Goal: Task Accomplishment & Management: Use online tool/utility

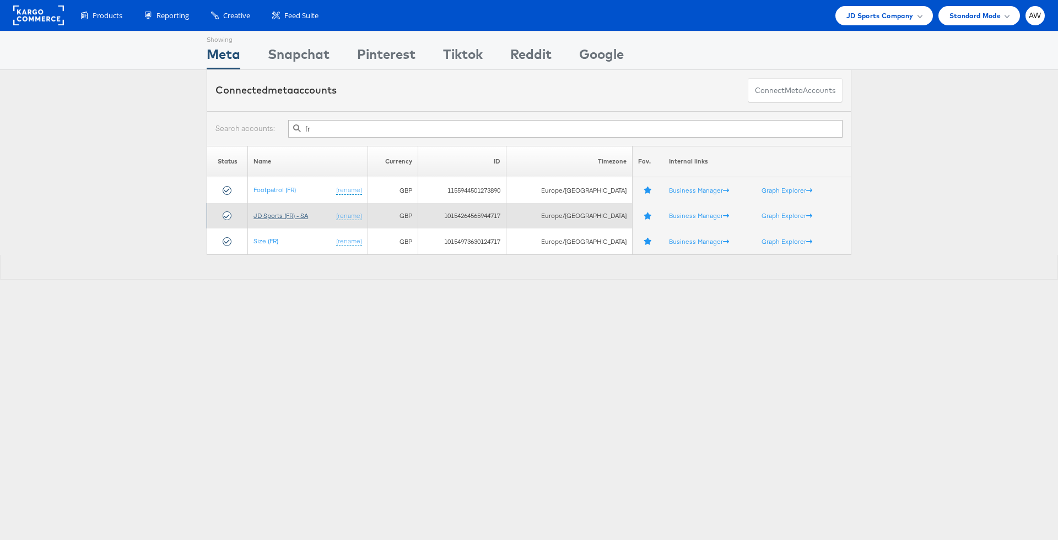
type input "fr"
click at [268, 218] on link "JD Sports (FR) - SA" at bounding box center [280, 216] width 55 height 8
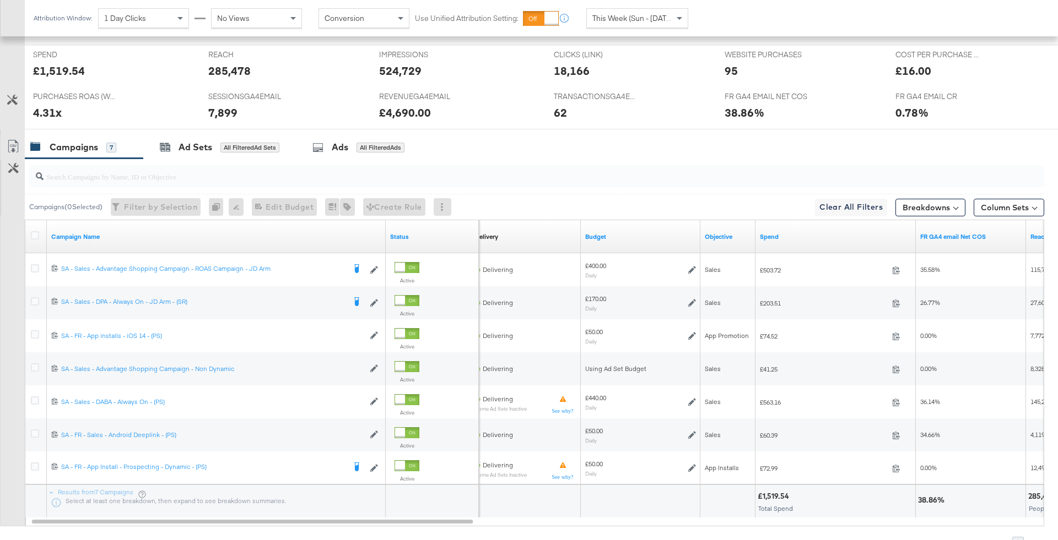
scroll to position [478, 0]
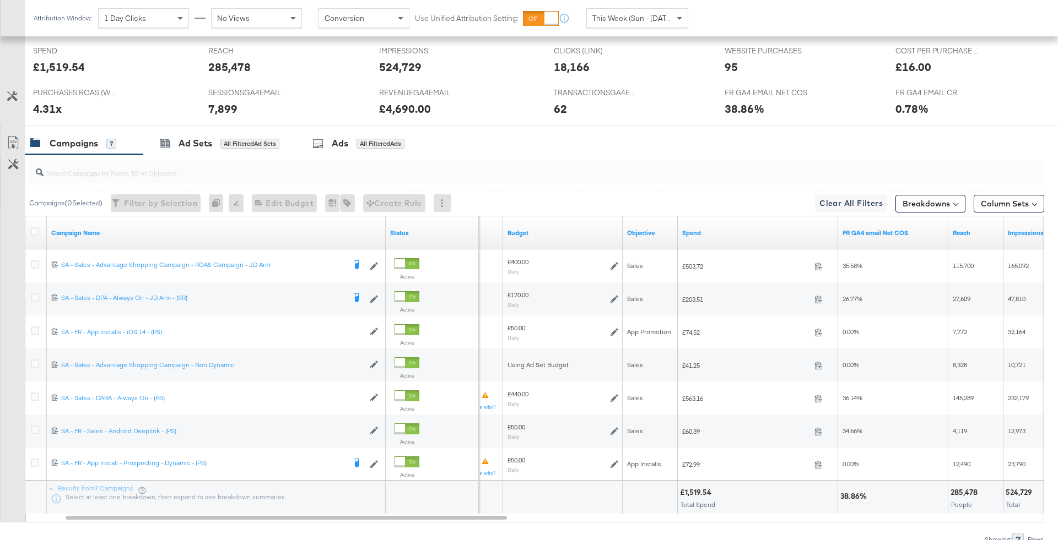
click at [653, 3] on div "Attribution Window: 1 Day Clicks No Views Conversion Use Unified Attribution Se…" at bounding box center [363, 18] width 677 height 36
click at [653, 18] on span "This Week (Sun - Today)" at bounding box center [633, 18] width 83 height 10
click at [727, 22] on div "Sep 29th 2025" at bounding box center [718, 22] width 18 height 9
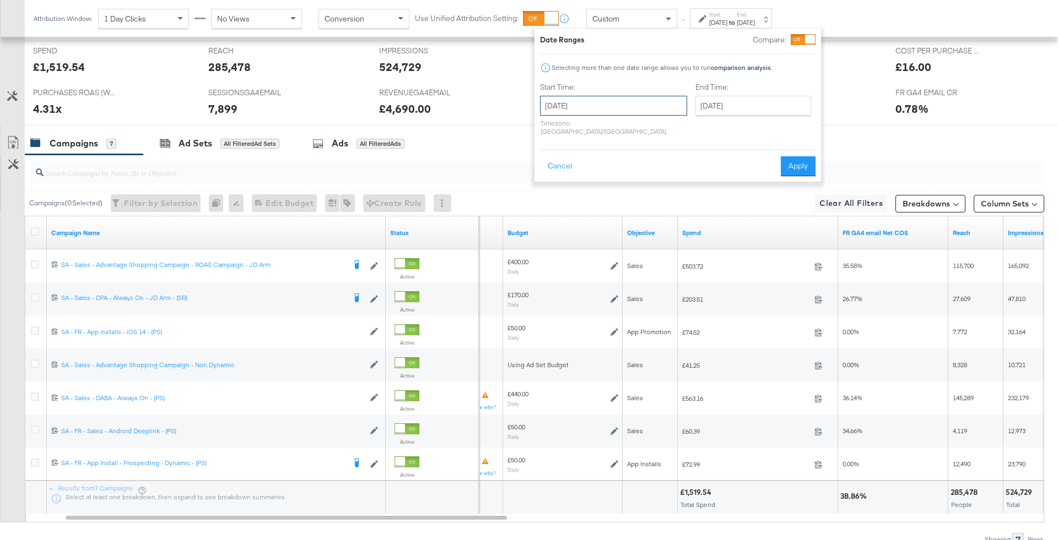
click at [615, 98] on input "September 29th 2025" at bounding box center [613, 106] width 147 height 20
click at [661, 203] on td "27" at bounding box center [665, 207] width 19 height 15
type input "September 27th 2025"
click at [695, 103] on input "September 29th 2025" at bounding box center [753, 106] width 116 height 20
click at [811, 208] on td "27" at bounding box center [820, 207] width 19 height 15
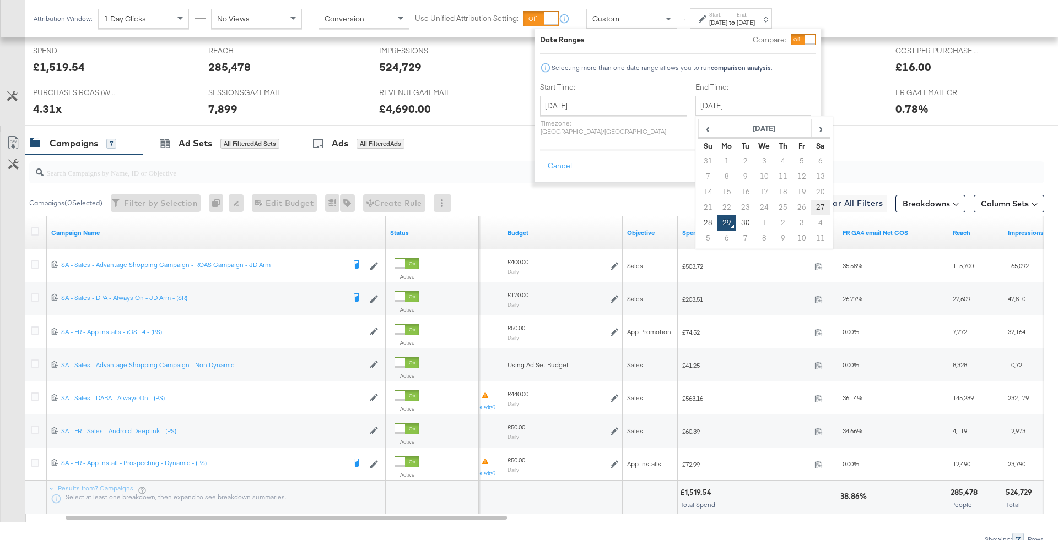
type input "September 27th 2025"
click at [802, 174] on input "search" at bounding box center [497, 168] width 907 height 21
click at [799, 165] on button "Apply" at bounding box center [798, 166] width 35 height 20
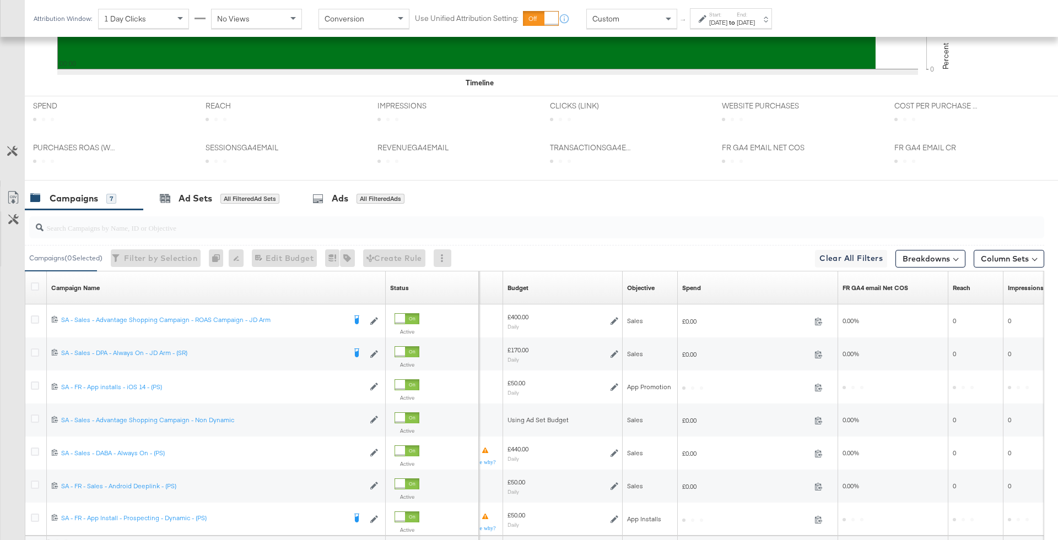
scroll to position [531, 0]
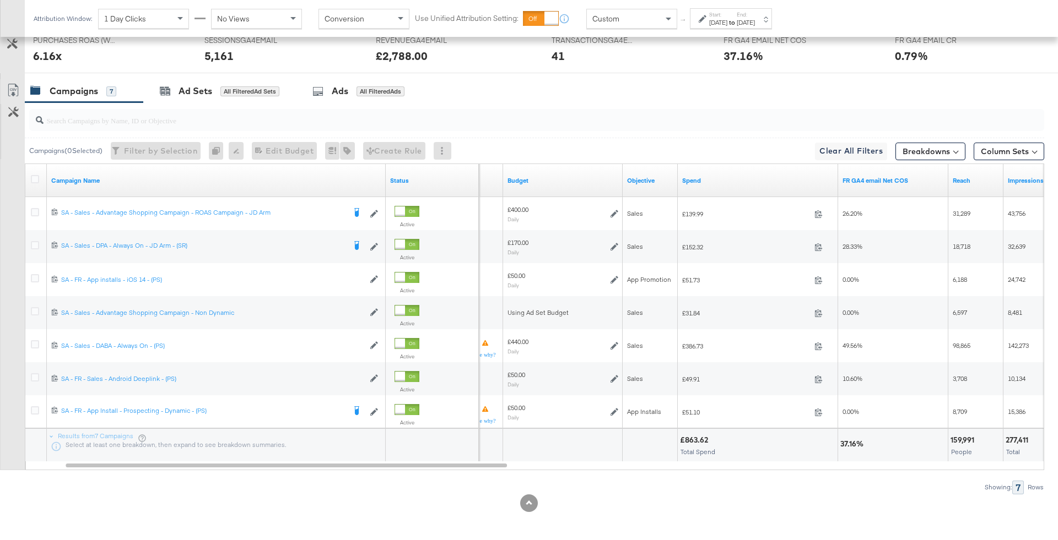
click at [721, 21] on div "Sep 27th 2025" at bounding box center [718, 22] width 18 height 9
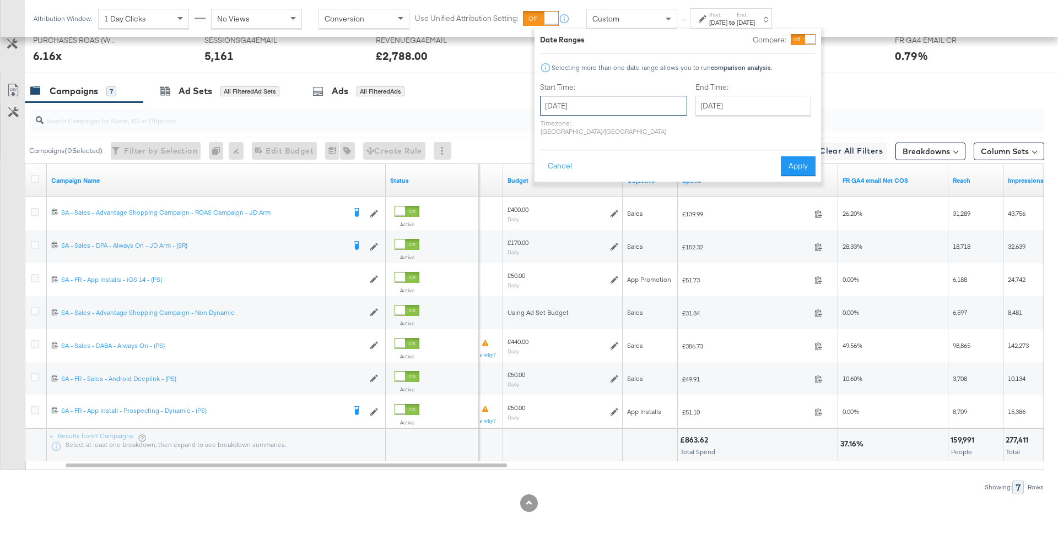
click at [577, 106] on input "September 27th 2025" at bounding box center [613, 106] width 147 height 20
click at [650, 214] on td "26" at bounding box center [646, 207] width 19 height 15
type input "September 26th 2025"
click at [721, 105] on input "September 27th 2025" at bounding box center [753, 106] width 116 height 20
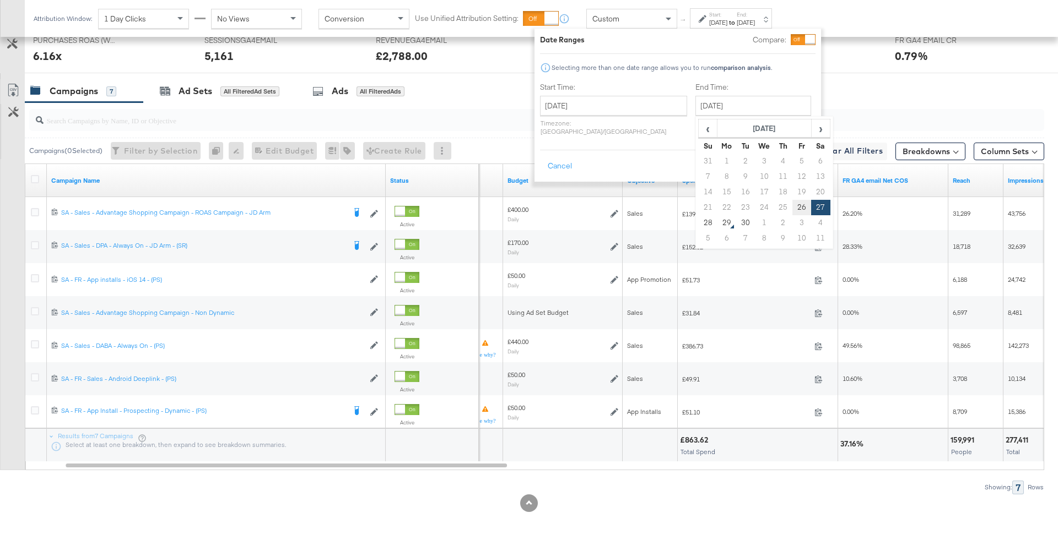
click at [792, 207] on td "26" at bounding box center [801, 207] width 19 height 15
type input "September 26th 2025"
click at [802, 156] on button "Apply" at bounding box center [798, 166] width 35 height 20
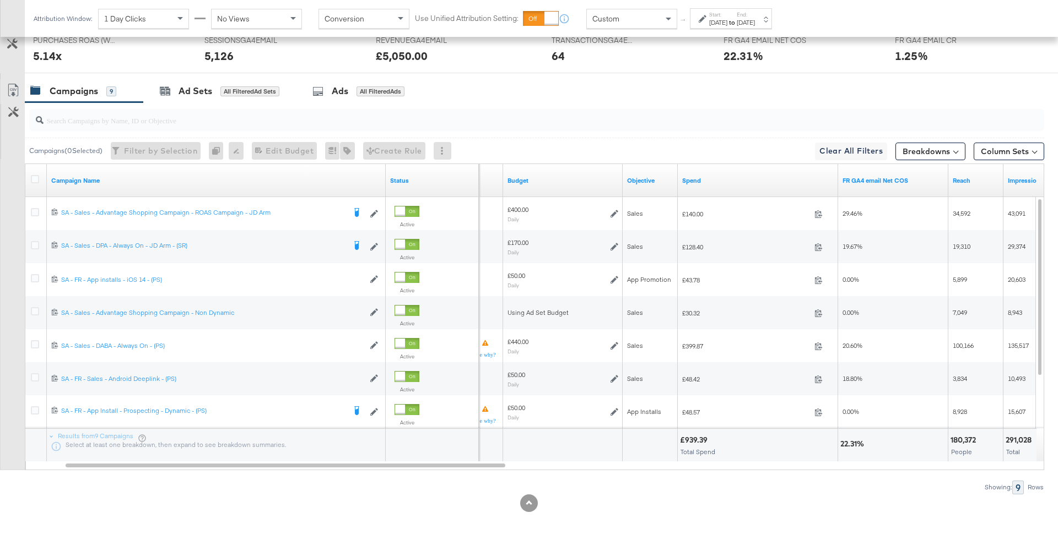
click at [727, 20] on div "Sep 26th 2025" at bounding box center [718, 22] width 18 height 9
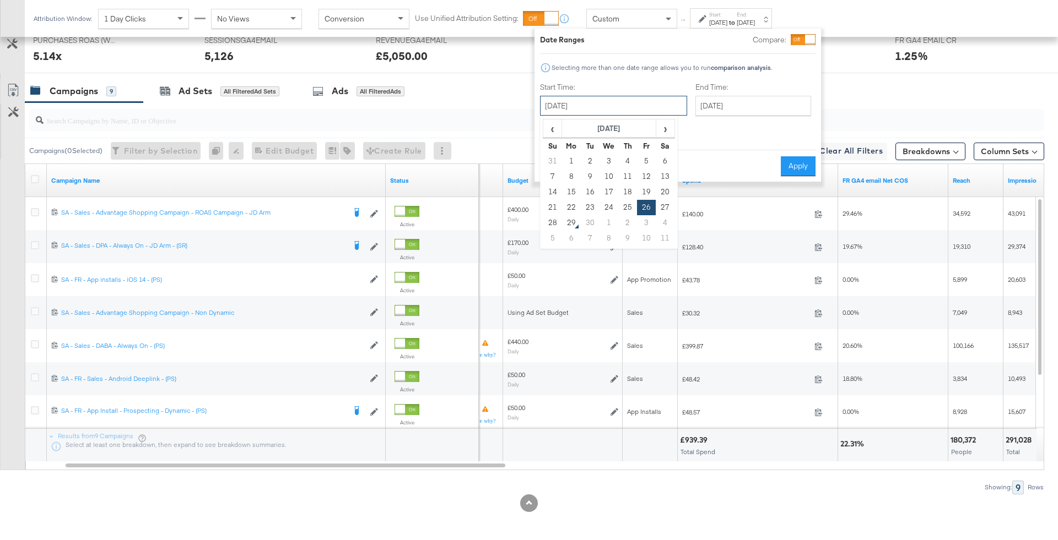
click at [582, 104] on input "September 26th 2025" at bounding box center [613, 106] width 147 height 20
click at [550, 206] on td "21" at bounding box center [552, 207] width 19 height 15
type input "September 21st 2025"
click at [716, 104] on input "September 26th 2025" at bounding box center [753, 106] width 116 height 20
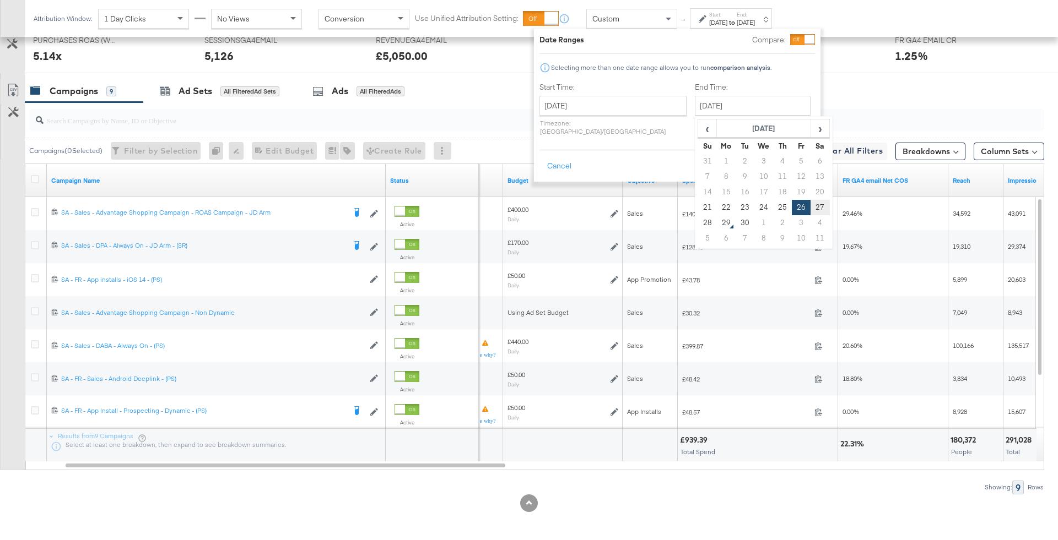
click at [810, 210] on td "27" at bounding box center [819, 207] width 19 height 15
type input "September 27th 2025"
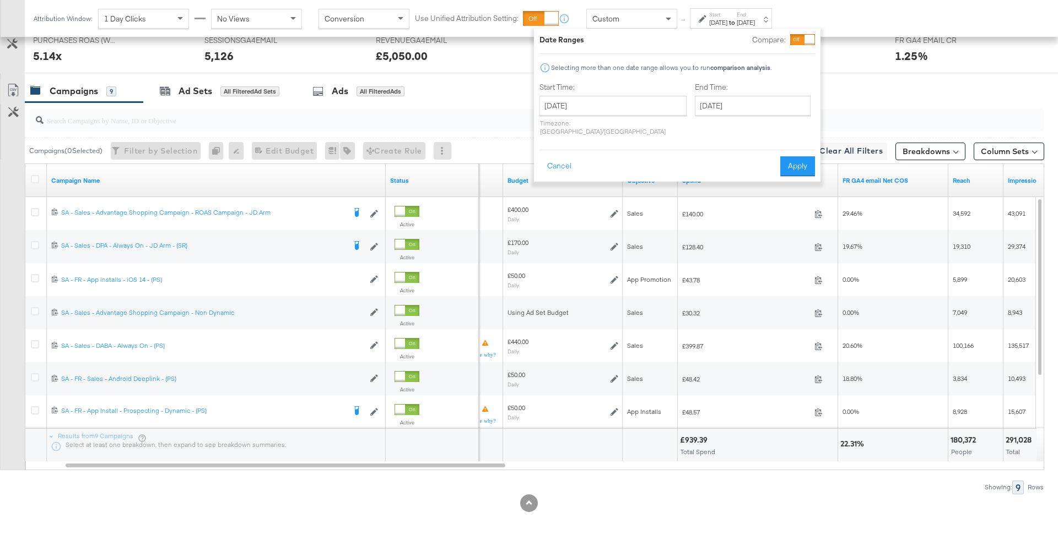
click at [800, 169] on div "Date Ranges Compare: Selecting more than one date range allows you to run compa…" at bounding box center [677, 105] width 286 height 153
click at [800, 166] on button "Apply" at bounding box center [797, 166] width 35 height 20
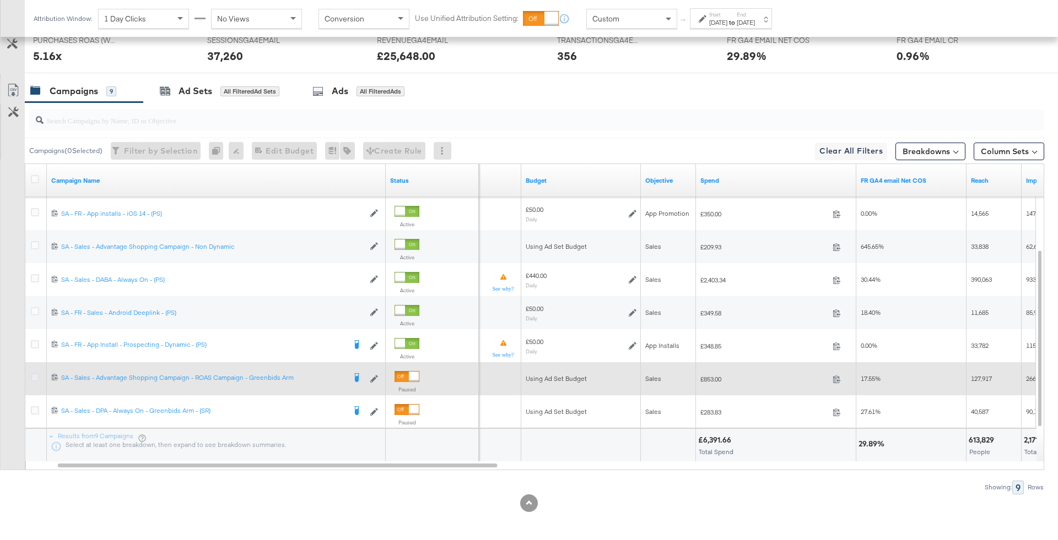
click at [35, 374] on icon at bounding box center [35, 378] width 8 height 8
click at [0, 0] on input "checkbox" at bounding box center [0, 0] width 0 height 0
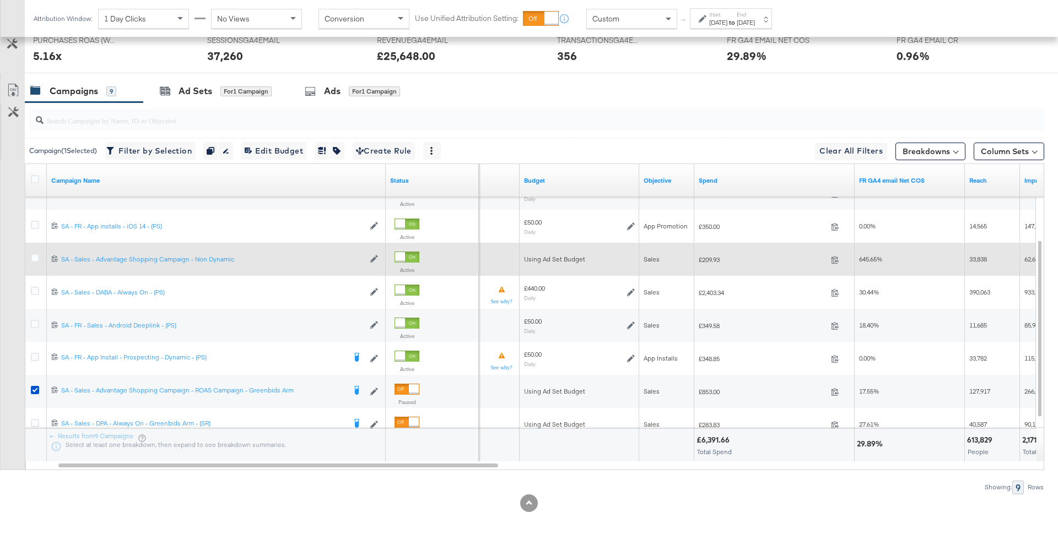
click at [39, 260] on div at bounding box center [37, 259] width 12 height 11
click at [38, 254] on icon at bounding box center [35, 258] width 8 height 8
click at [0, 0] on input "checkbox" at bounding box center [0, 0] width 0 height 0
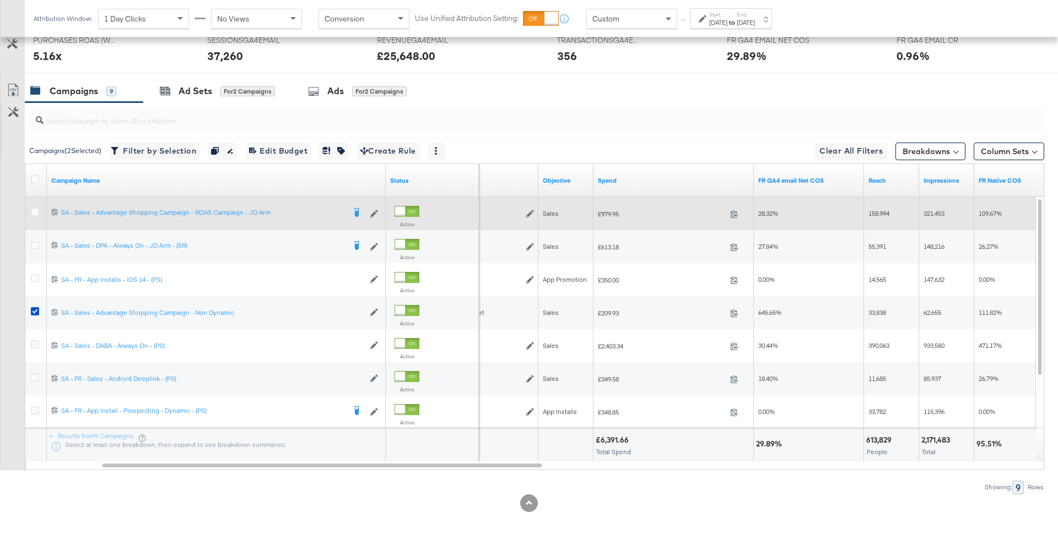
click at [33, 204] on div at bounding box center [36, 214] width 20 height 20
click at [35, 210] on icon at bounding box center [35, 212] width 8 height 8
click at [0, 0] on input "checkbox" at bounding box center [0, 0] width 0 height 0
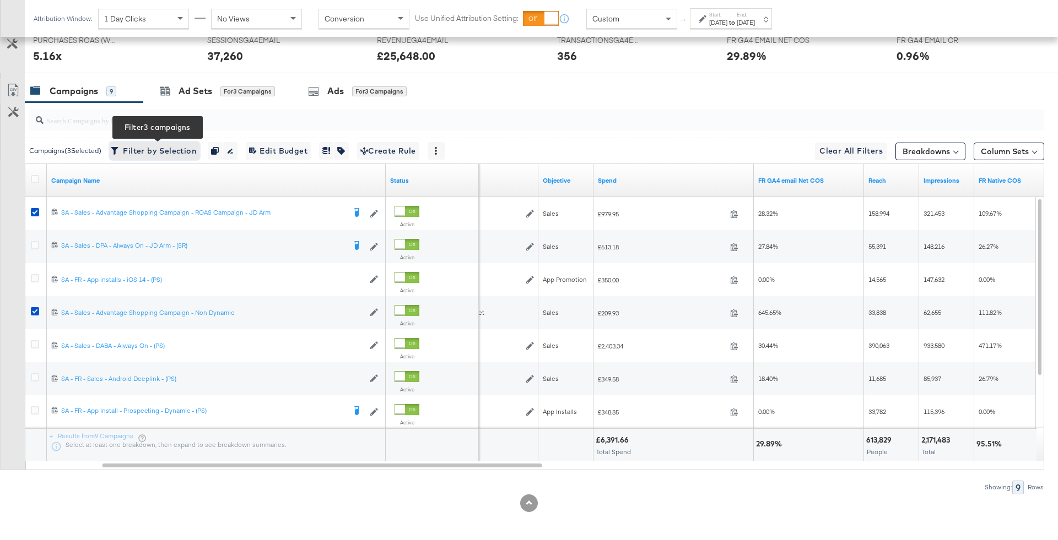
click at [176, 150] on span "Filter by Selection Filter 3 campaigns" at bounding box center [154, 151] width 83 height 14
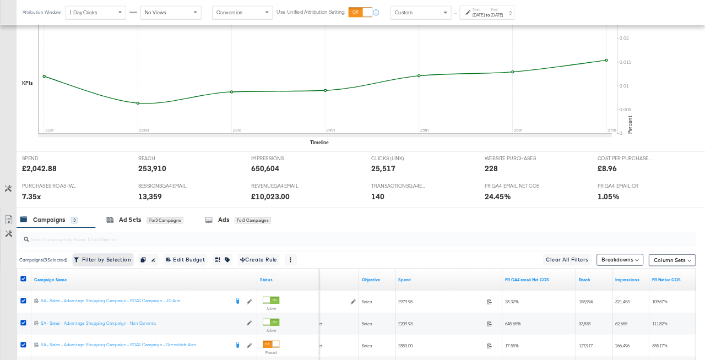
scroll to position [383, 0]
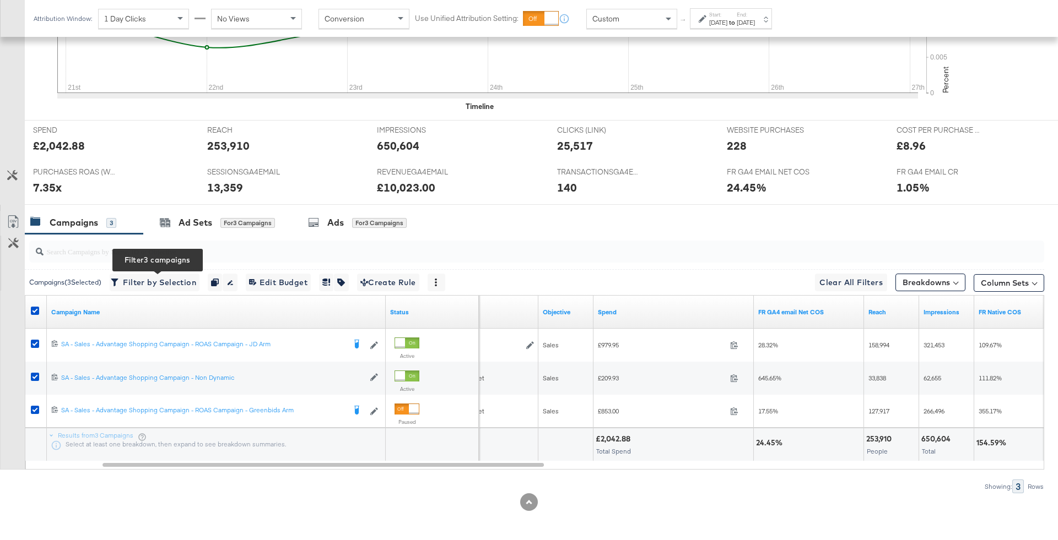
click at [23, 301] on div "Customize KPIs Export as CSV" at bounding box center [12, 340] width 25 height 259
click at [29, 305] on div at bounding box center [36, 312] width 20 height 20
click at [32, 311] on icon at bounding box center [35, 311] width 8 height 8
click at [0, 0] on input "checkbox" at bounding box center [0, 0] width 0 height 0
click at [334, 1] on div "Attribution Window: 1 Day Clicks No Views Conversion Use Unified Attribution Se…" at bounding box center [405, 18] width 761 height 37
